Goal: Check status

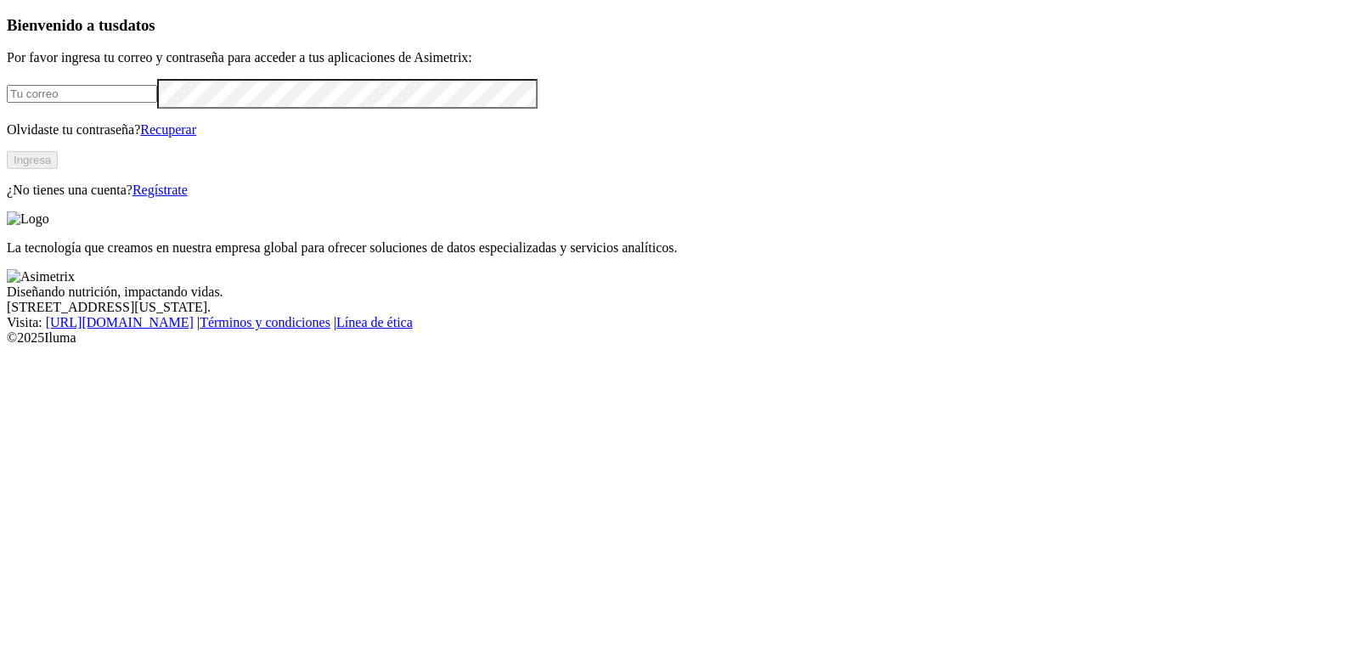
type input "[EMAIL_ADDRESS][DOMAIN_NAME]"
click at [58, 169] on button "Ingresa" at bounding box center [32, 160] width 51 height 18
